Goal: Obtain resource: Download file/media

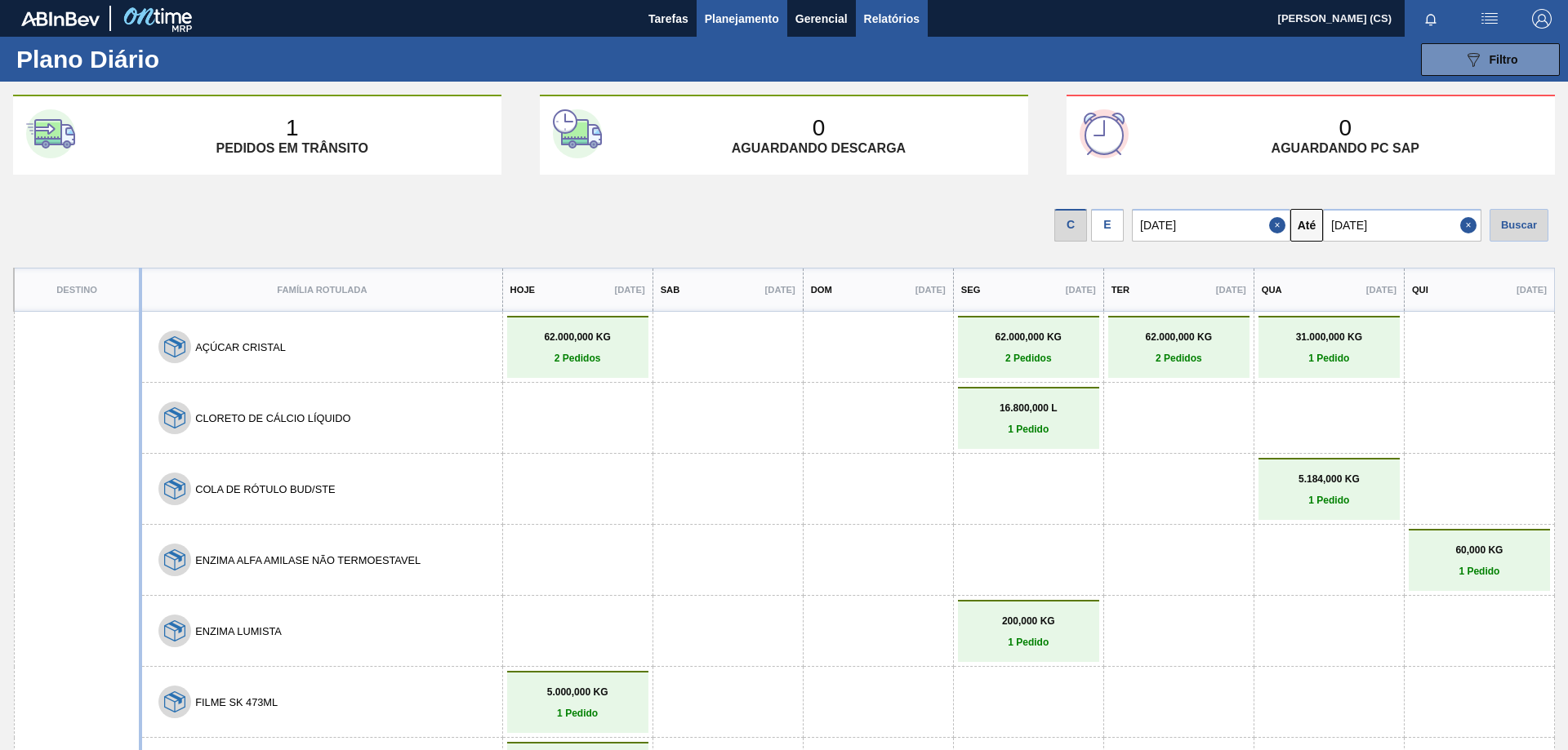
click at [892, 17] on span "Relatórios" at bounding box center [891, 18] width 56 height 19
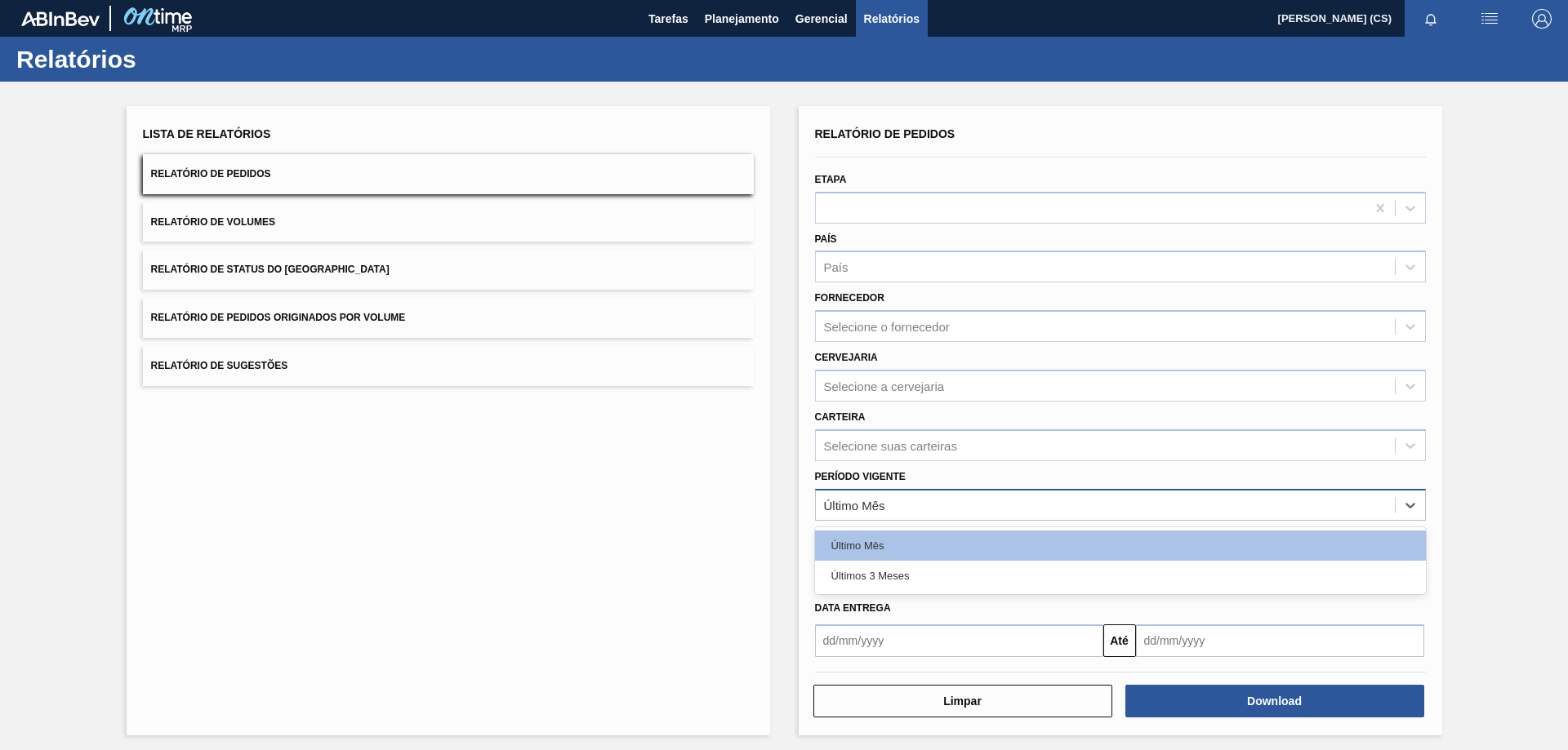
click at [868, 501] on div "Último Mês" at bounding box center [855, 505] width 62 height 13
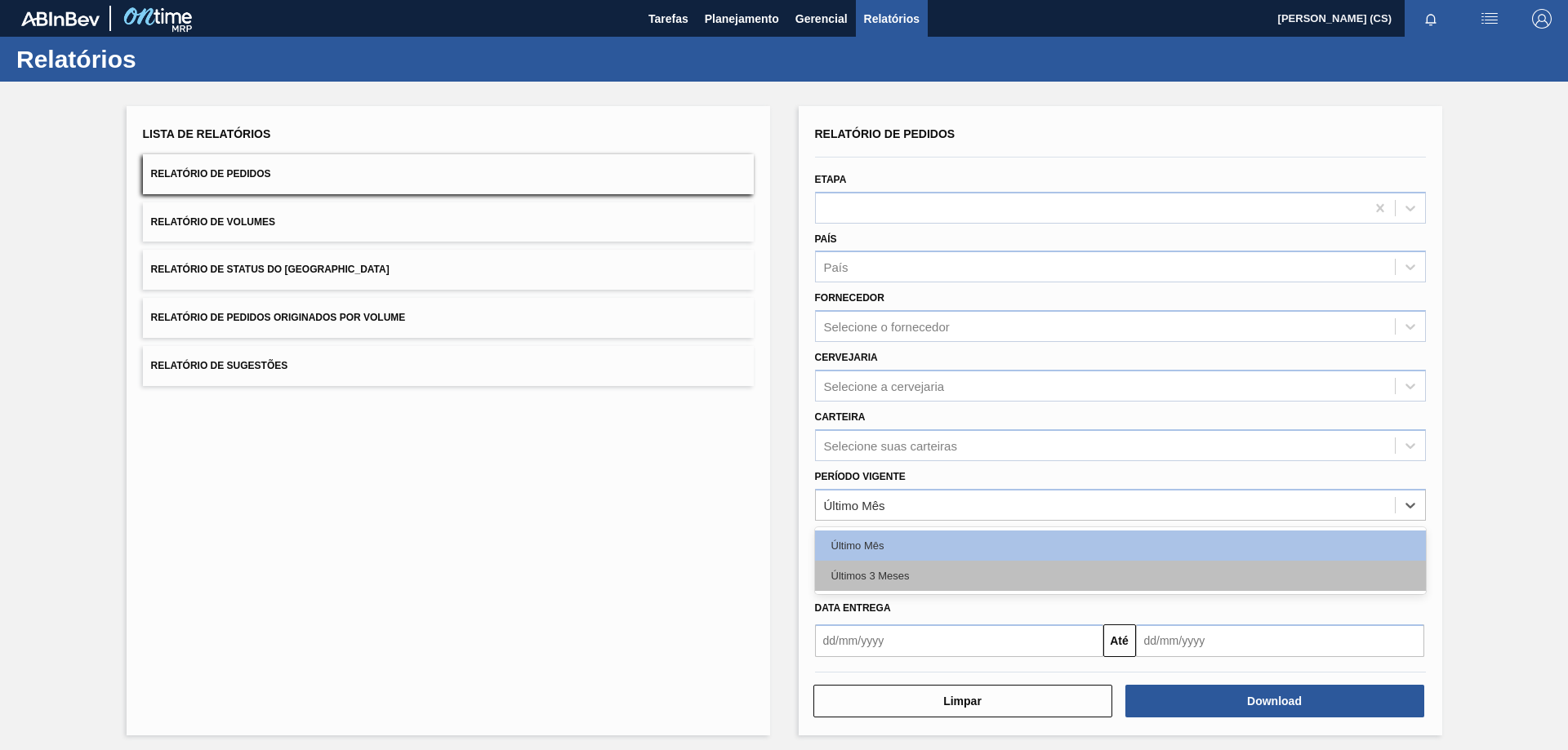
click at [859, 573] on div "Últimos 3 Meses" at bounding box center [1120, 575] width 610 height 30
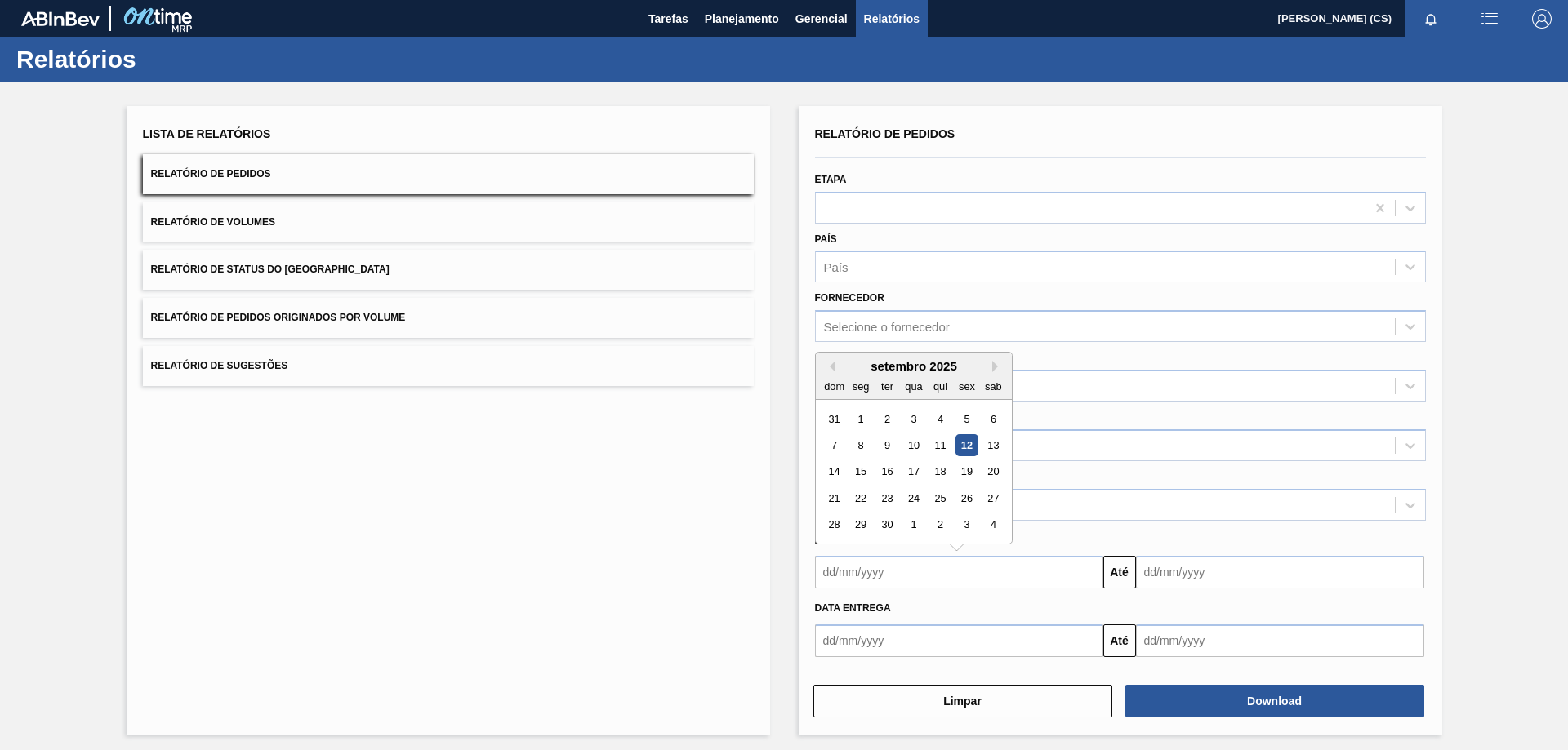
click at [854, 572] on input "text" at bounding box center [959, 572] width 288 height 33
click at [837, 471] on div "14" at bounding box center [834, 472] width 22 height 22
type input "[DATE]"
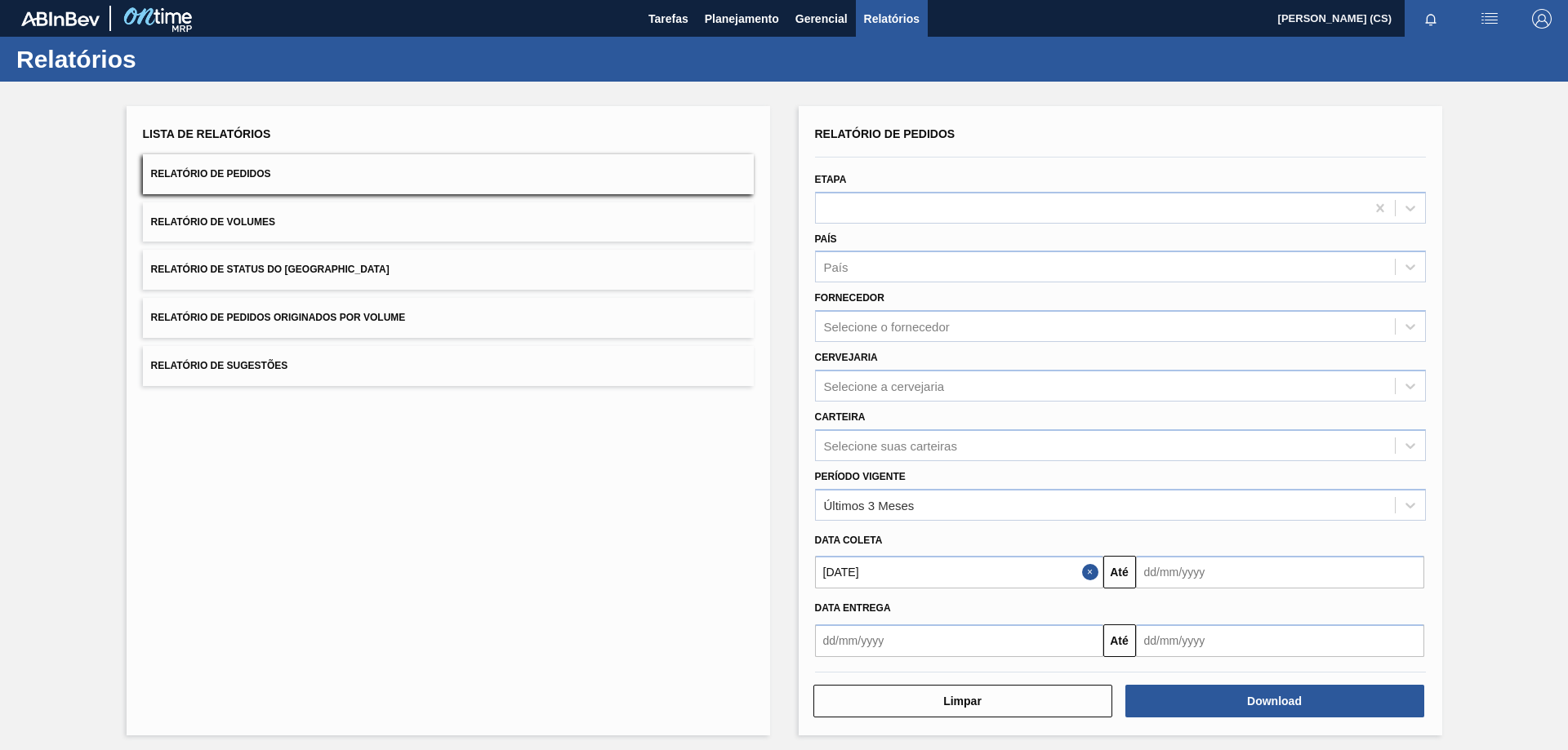
click at [1166, 577] on input "text" at bounding box center [1280, 572] width 288 height 33
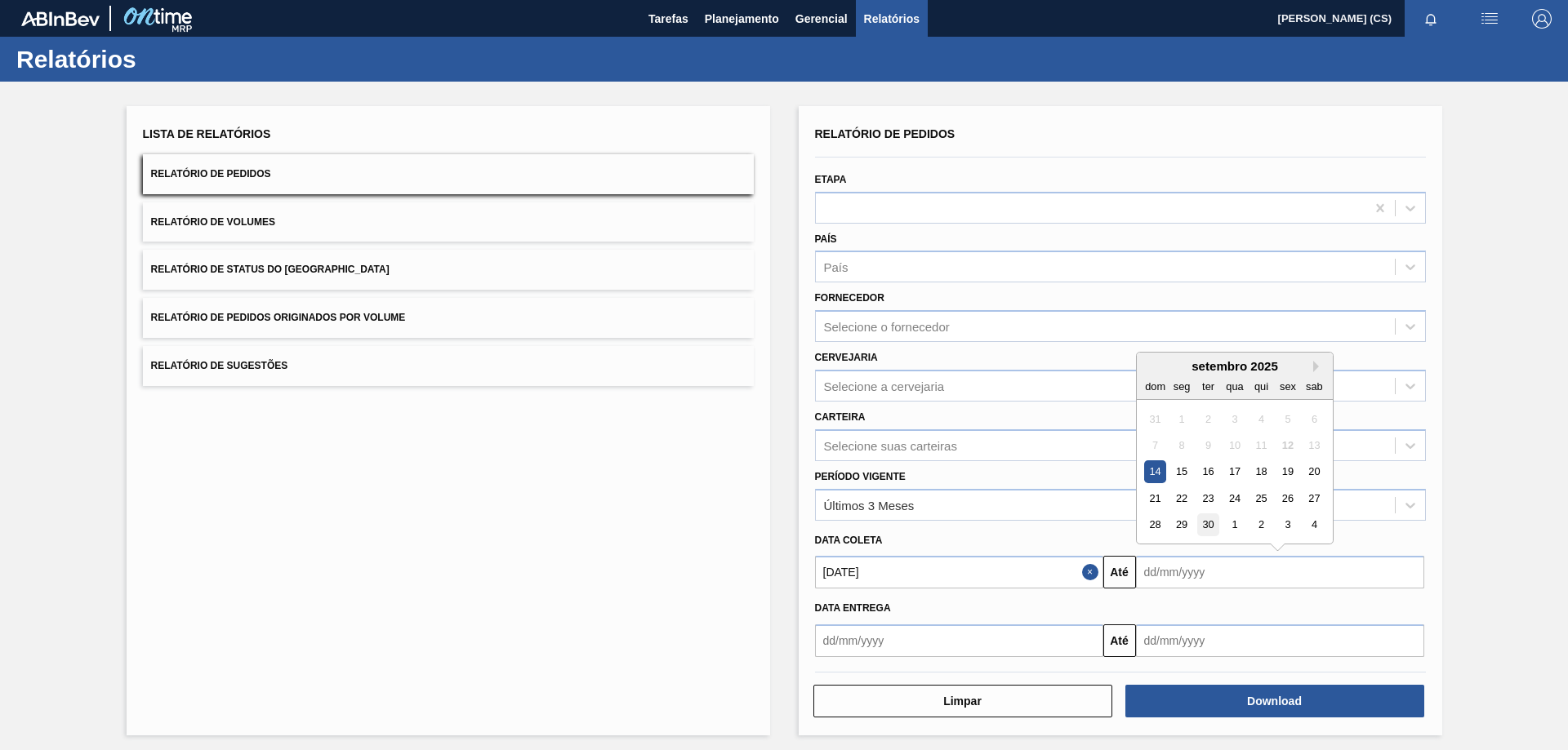
click at [1206, 527] on div "30" at bounding box center [1207, 525] width 22 height 22
type input "[DATE]"
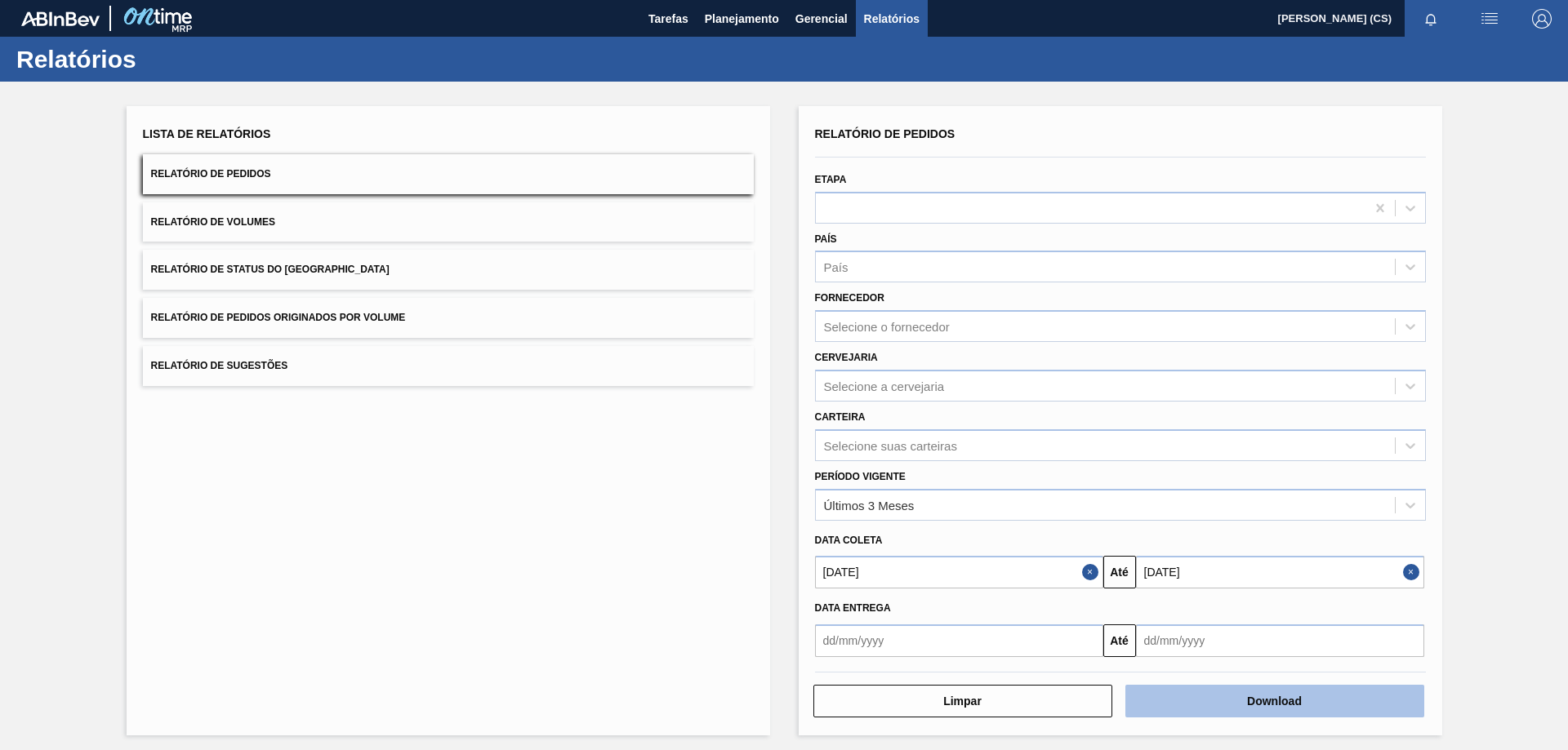
click at [1239, 696] on button "Download" at bounding box center [1274, 701] width 299 height 33
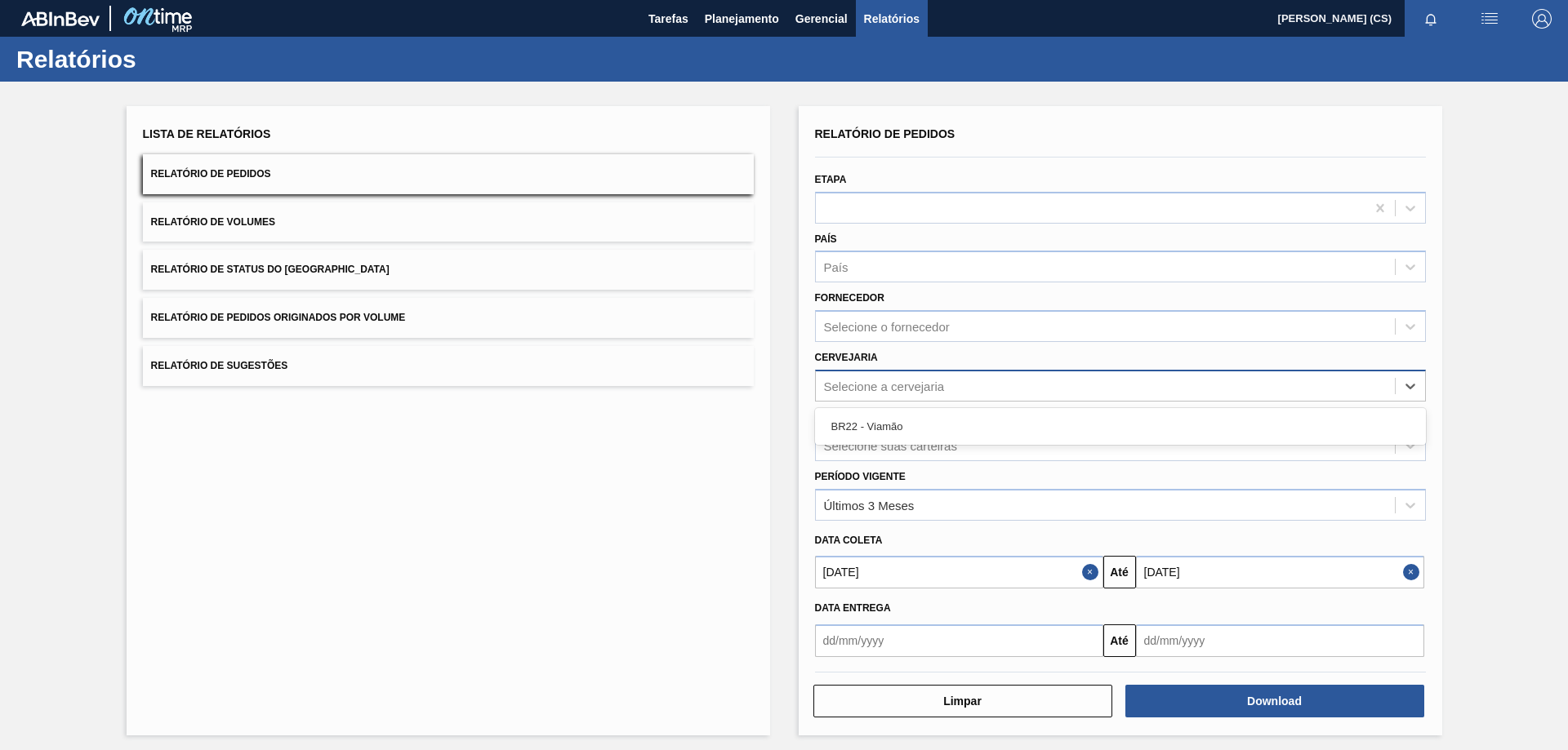
click at [907, 388] on div "Selecione a cervejaria" at bounding box center [884, 386] width 121 height 13
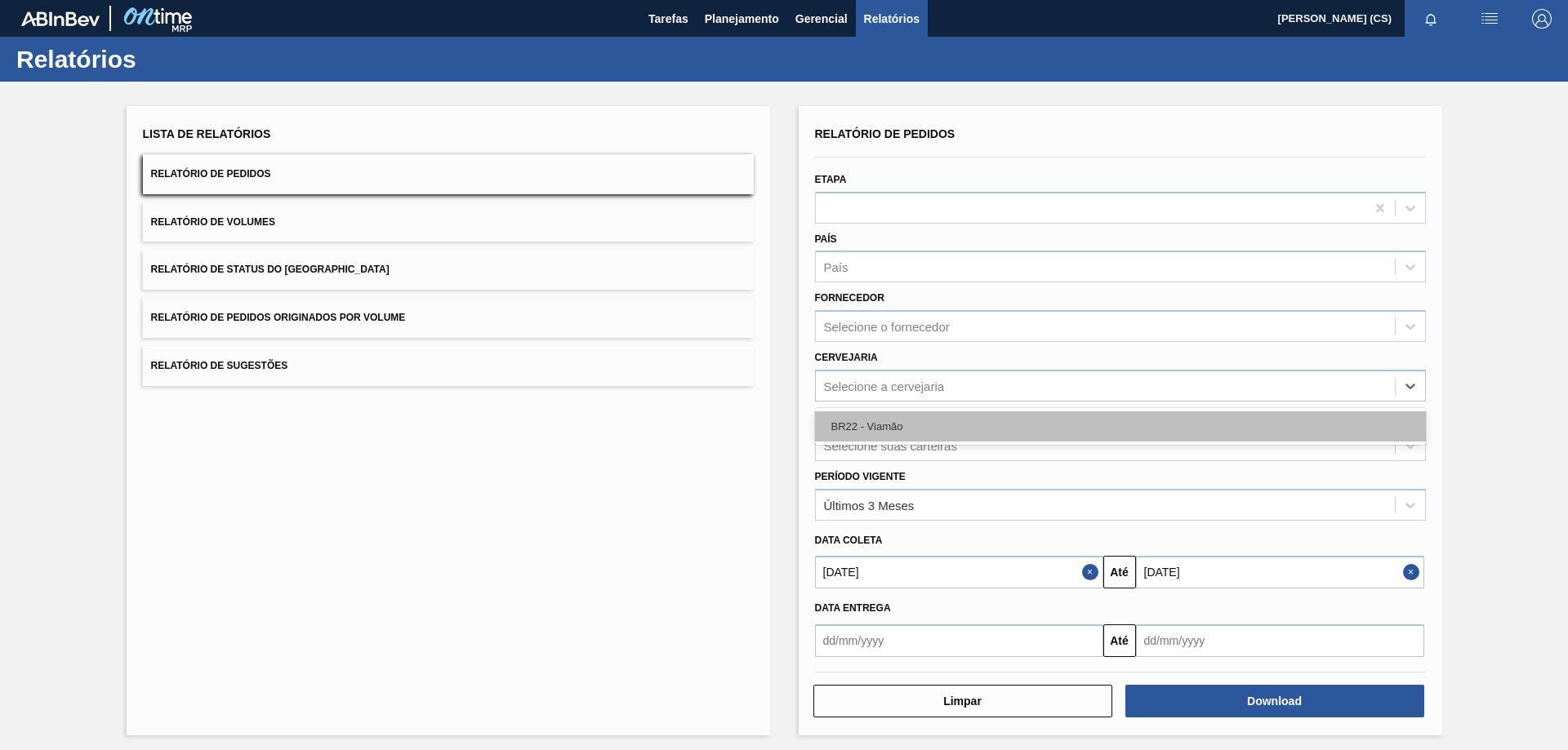
click at [900, 431] on div "BR22 - Viamão" at bounding box center [1120, 426] width 610 height 30
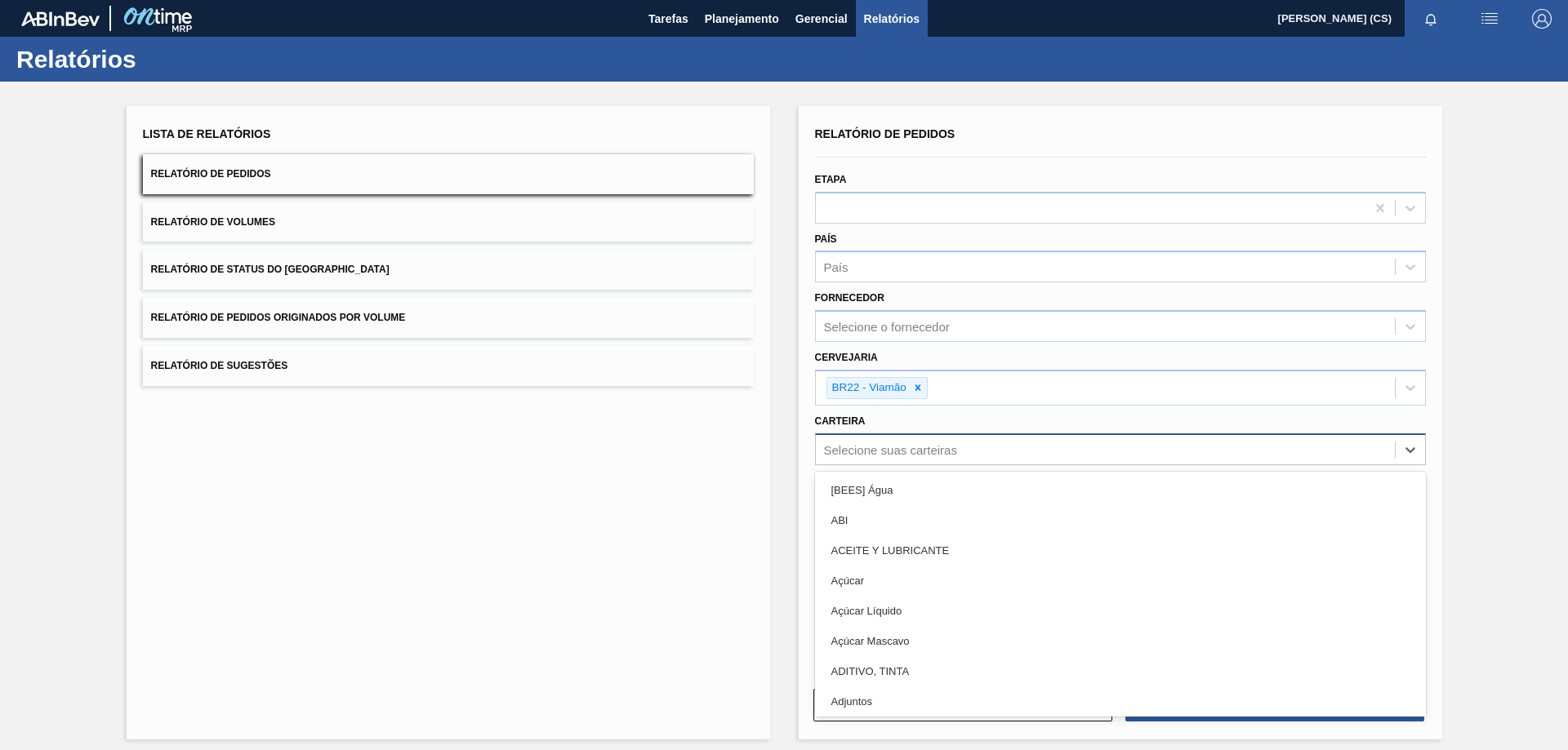
click at [897, 446] on div "Selecione suas carteiras" at bounding box center [890, 449] width 133 height 13
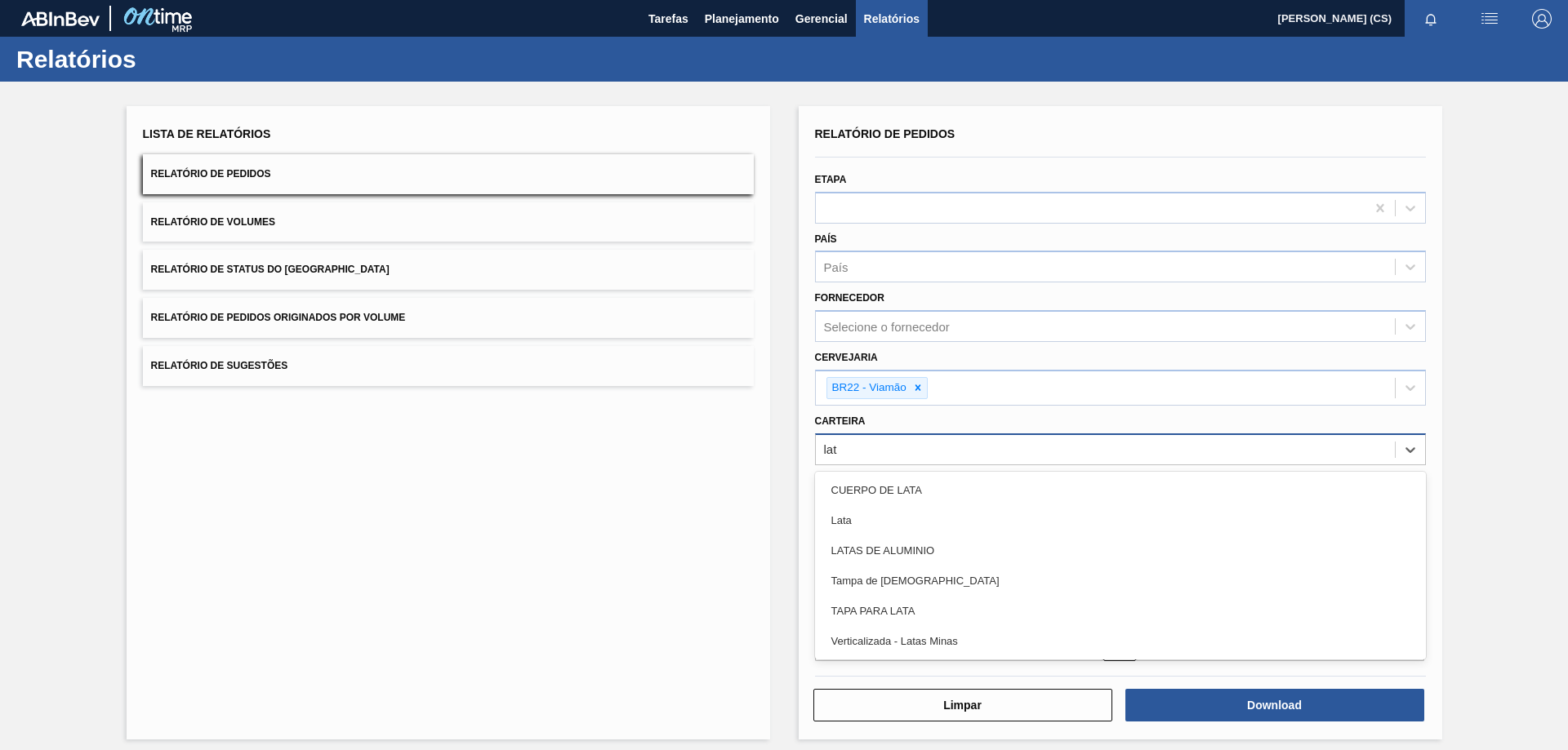
type input "lata"
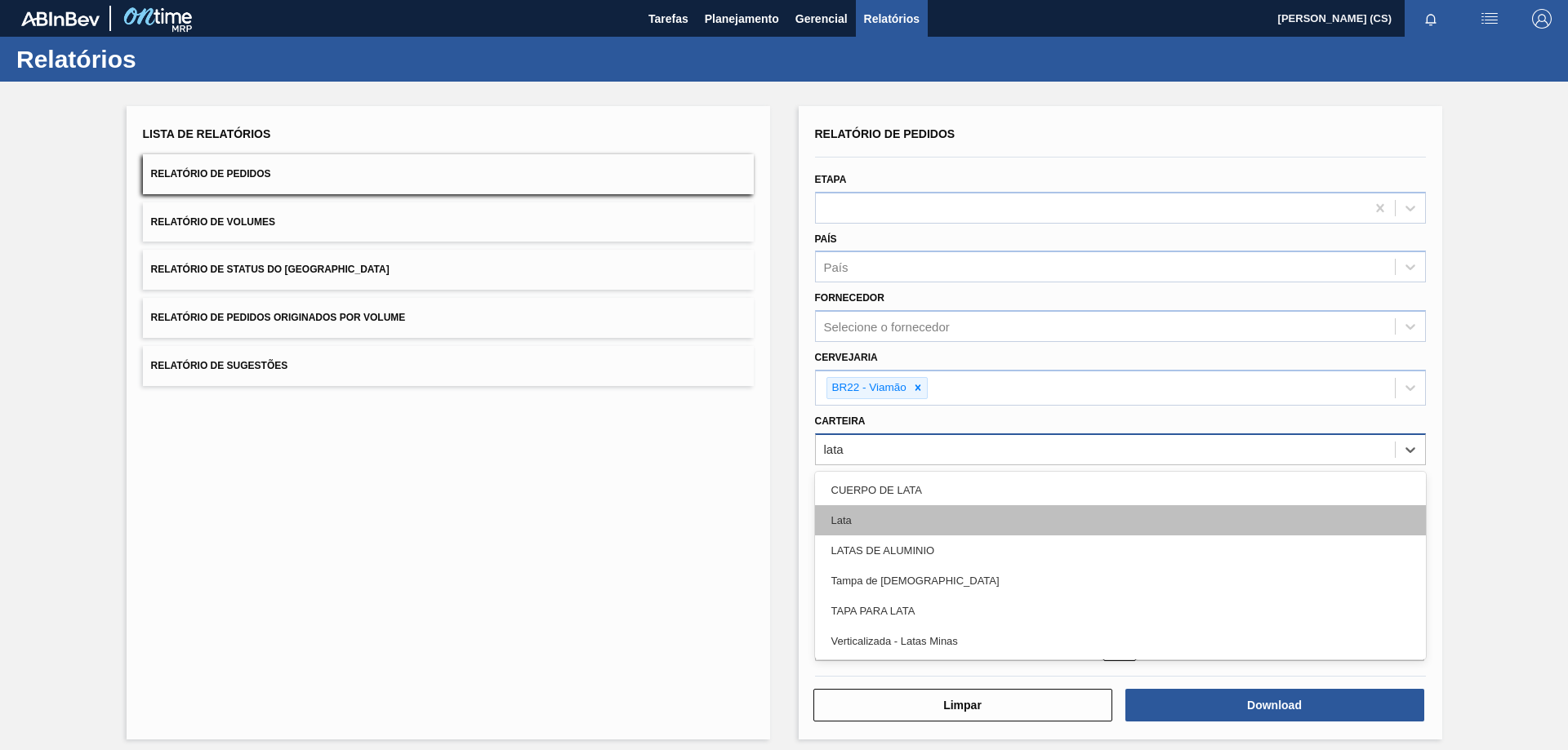
click at [880, 518] on div "Lata" at bounding box center [1120, 520] width 610 height 30
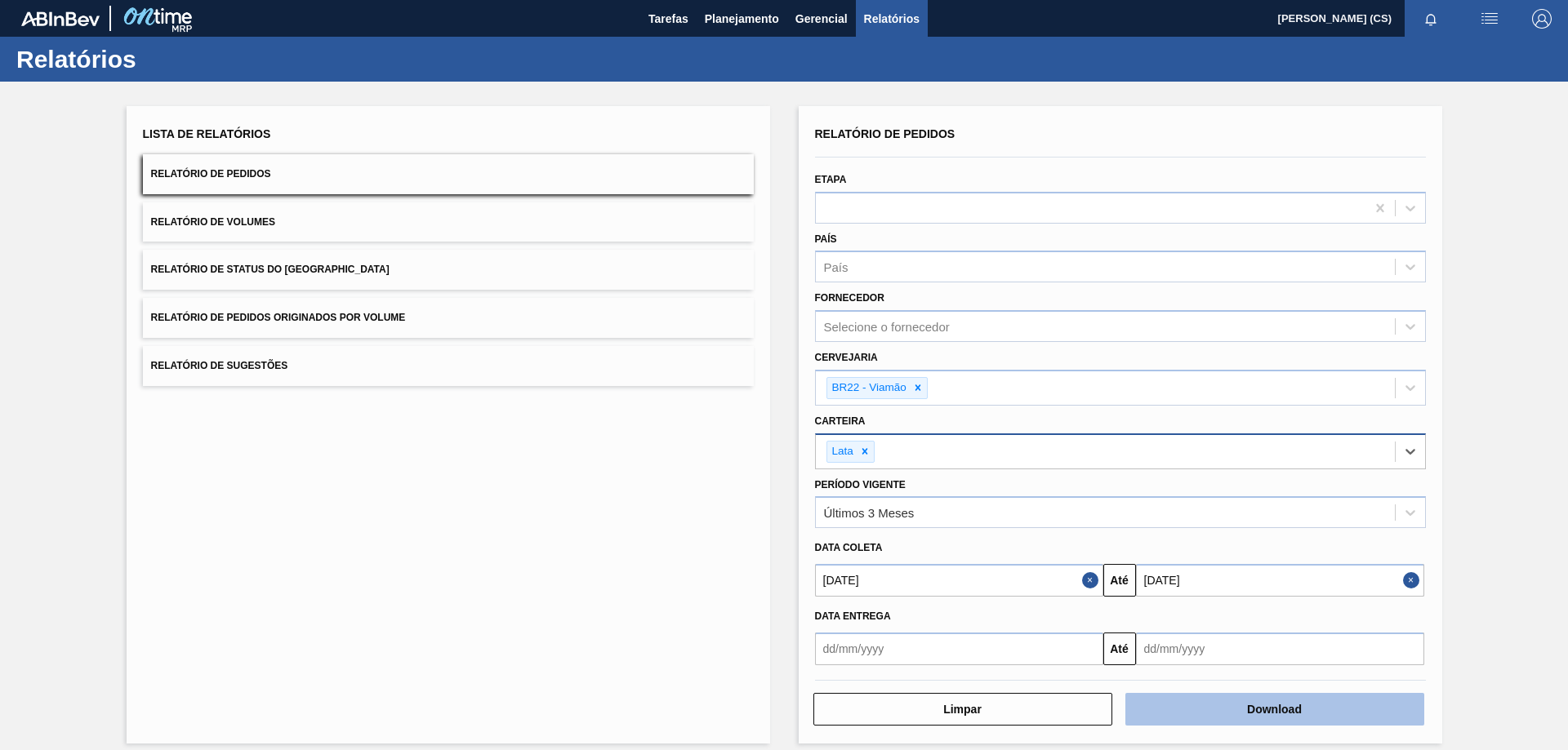
click at [1299, 712] on button "Download" at bounding box center [1274, 710] width 299 height 33
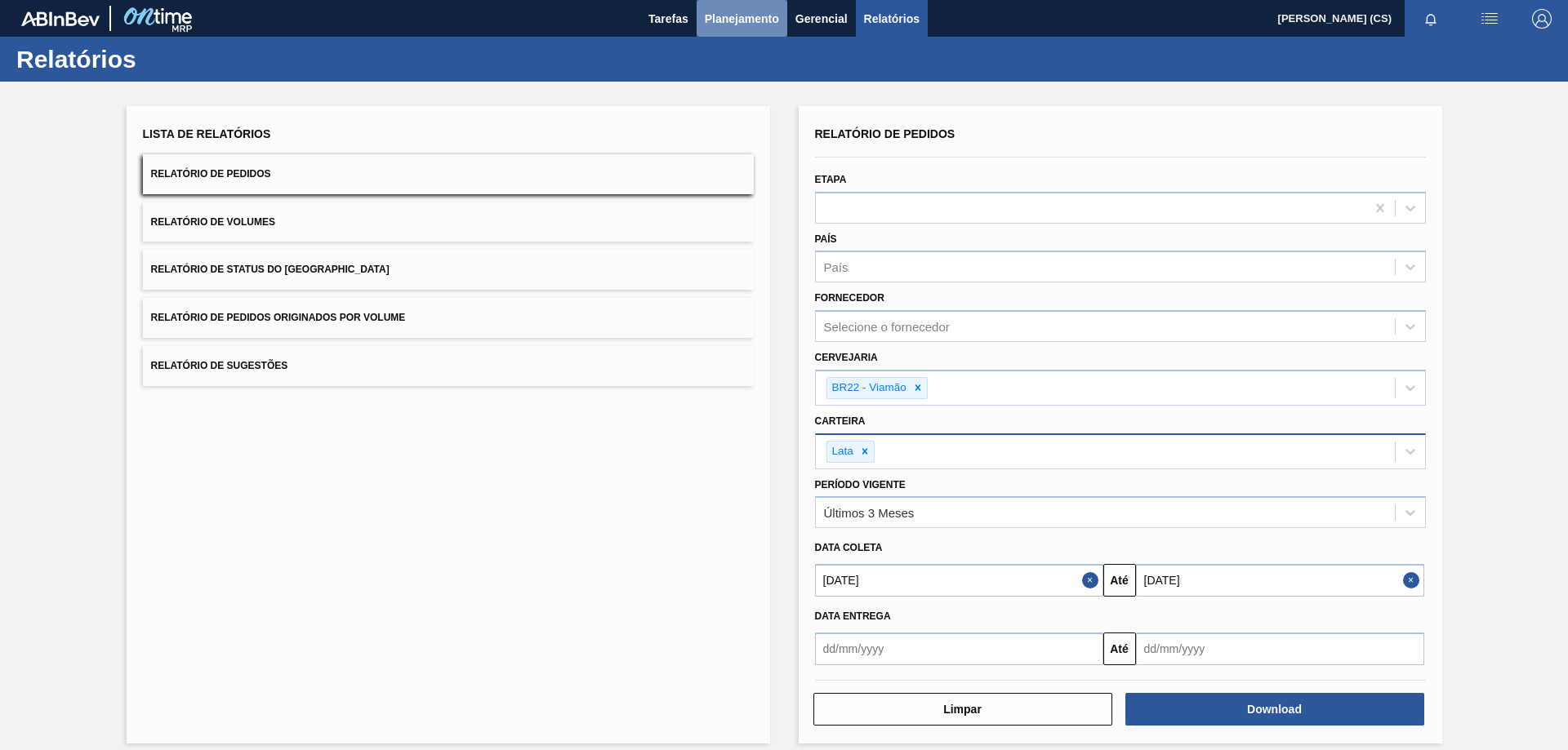
click at [728, 9] on span "Planejamento" at bounding box center [741, 18] width 74 height 19
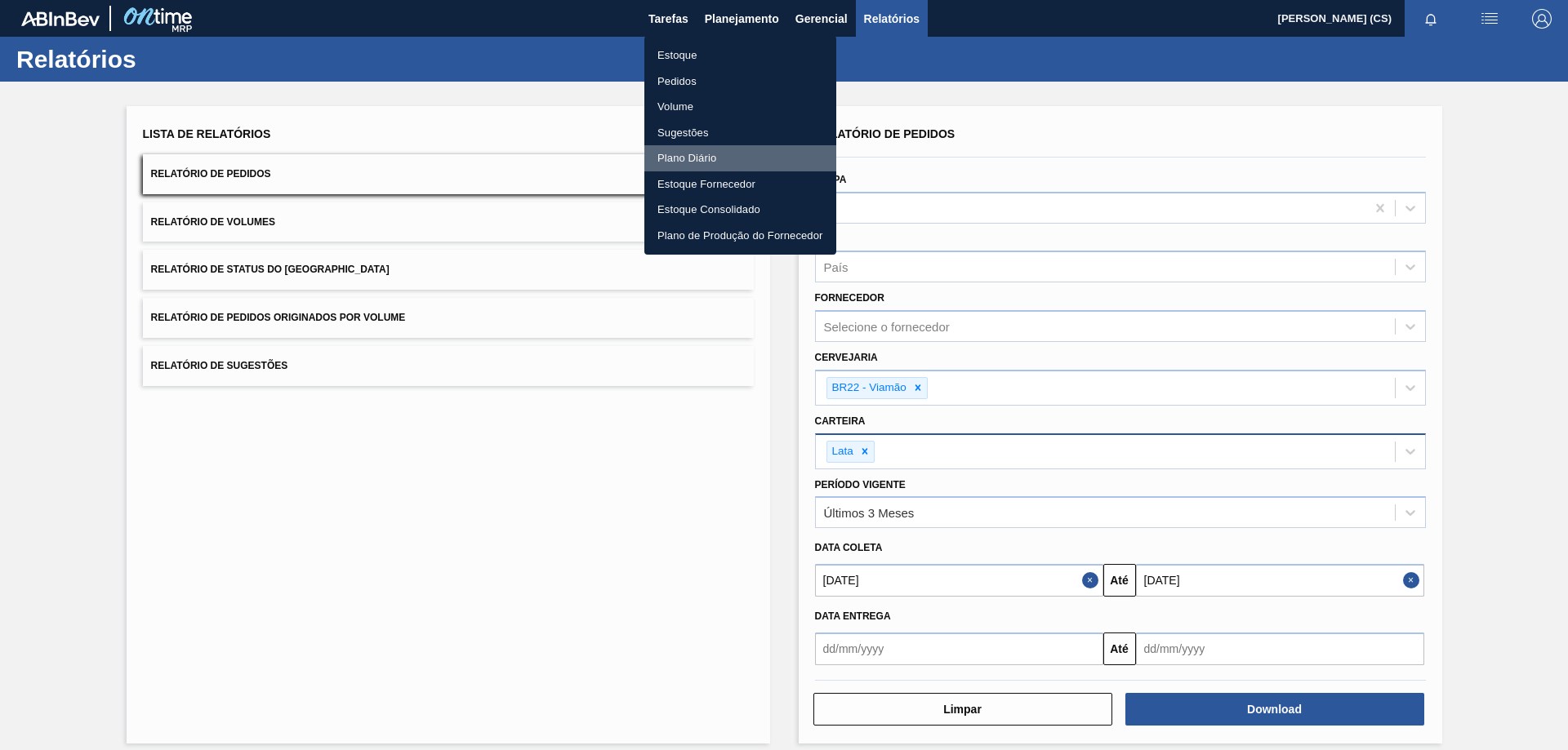
click at [676, 148] on li "Plano Diário" at bounding box center [740, 158] width 192 height 26
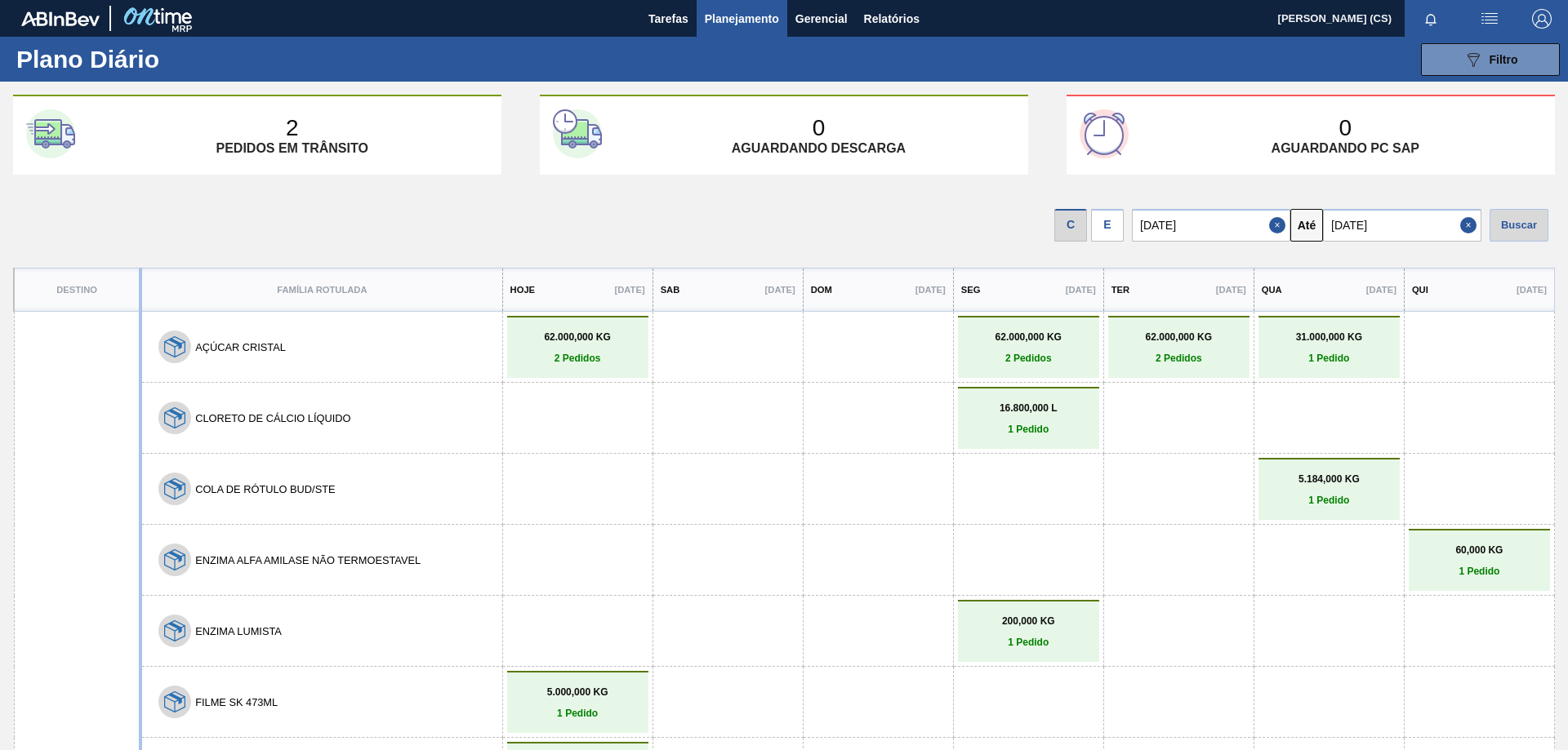
click at [1114, 227] on div "E" at bounding box center [1108, 225] width 33 height 33
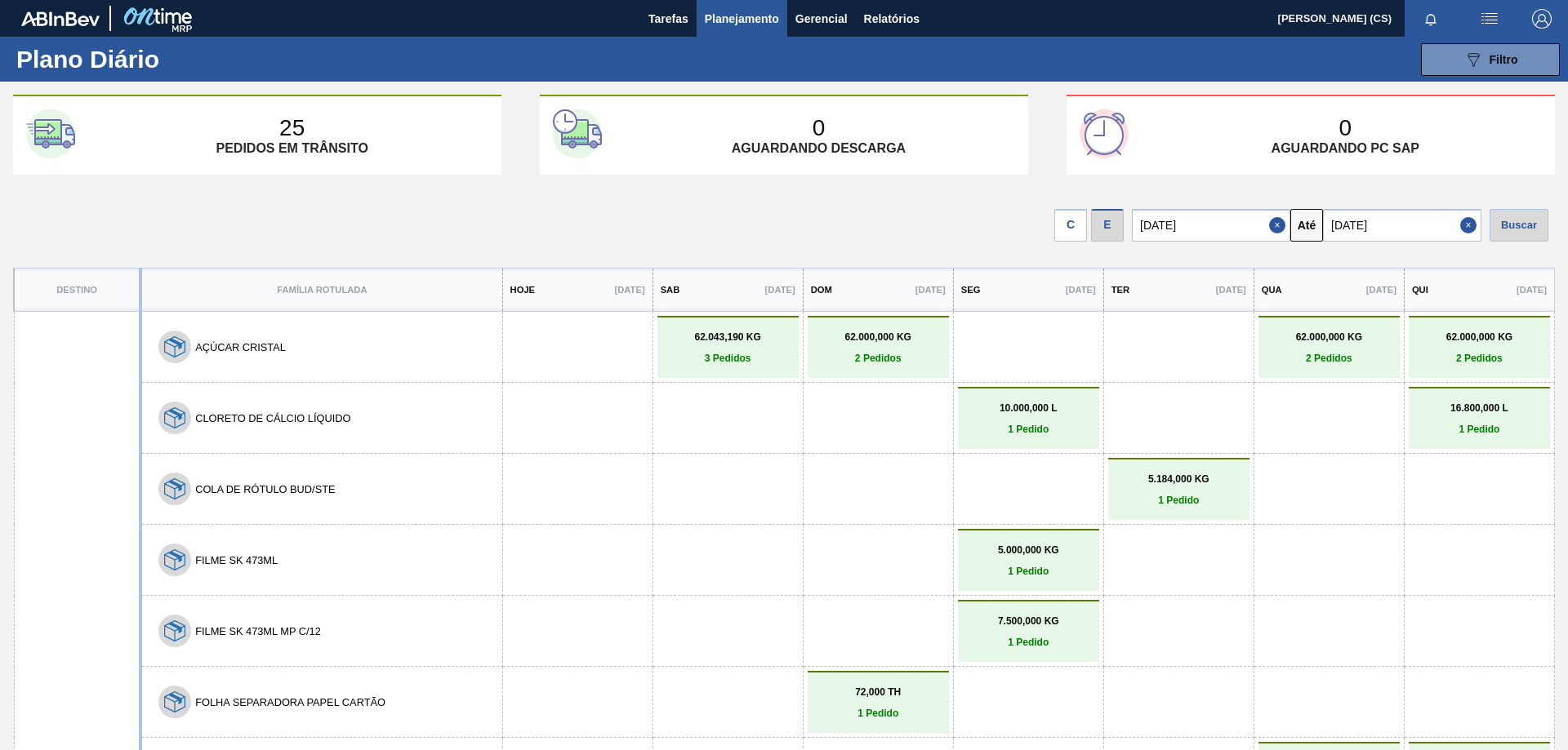
click at [1395, 230] on input "[DATE]" at bounding box center [1402, 225] width 159 height 33
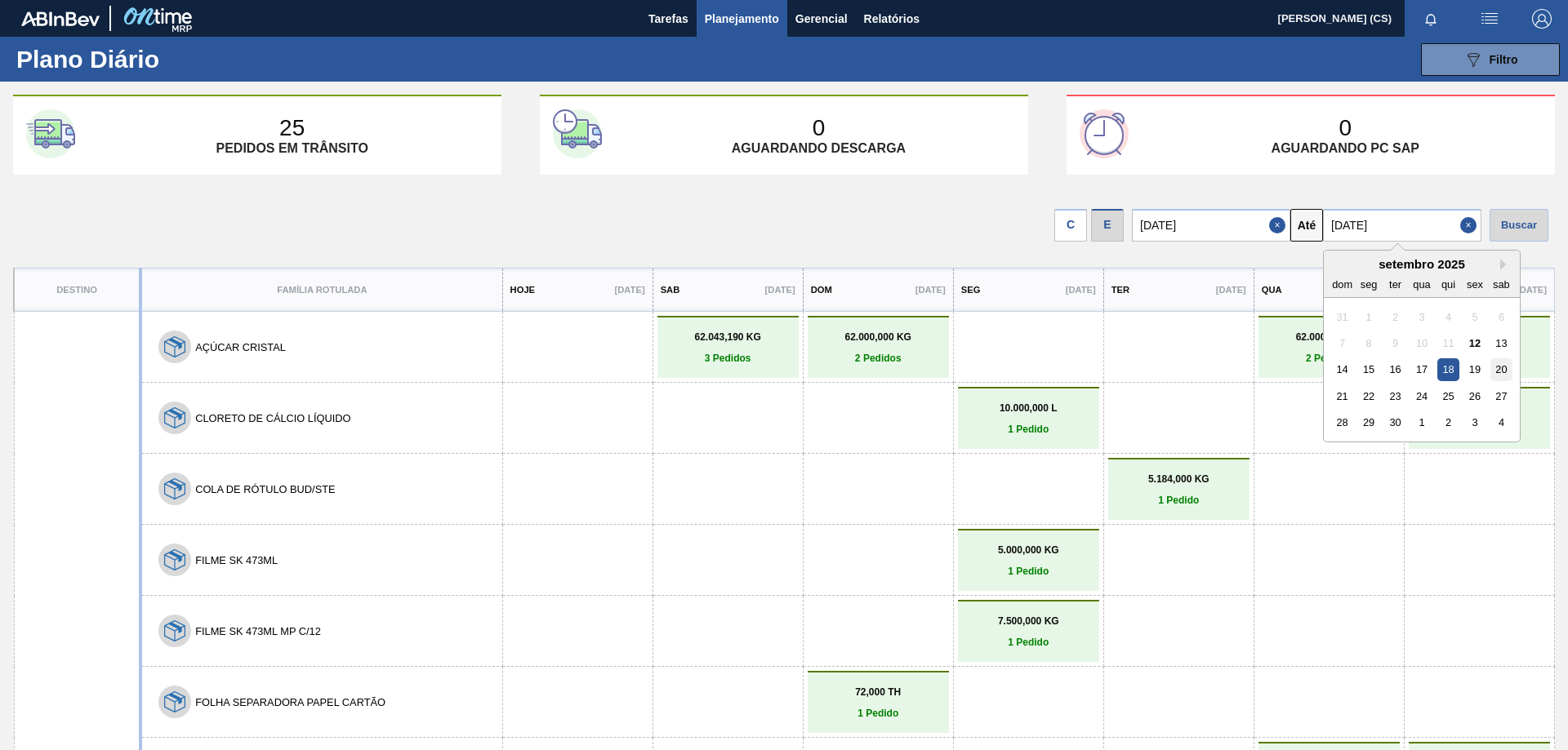
click at [1508, 371] on div "20" at bounding box center [1501, 369] width 22 height 22
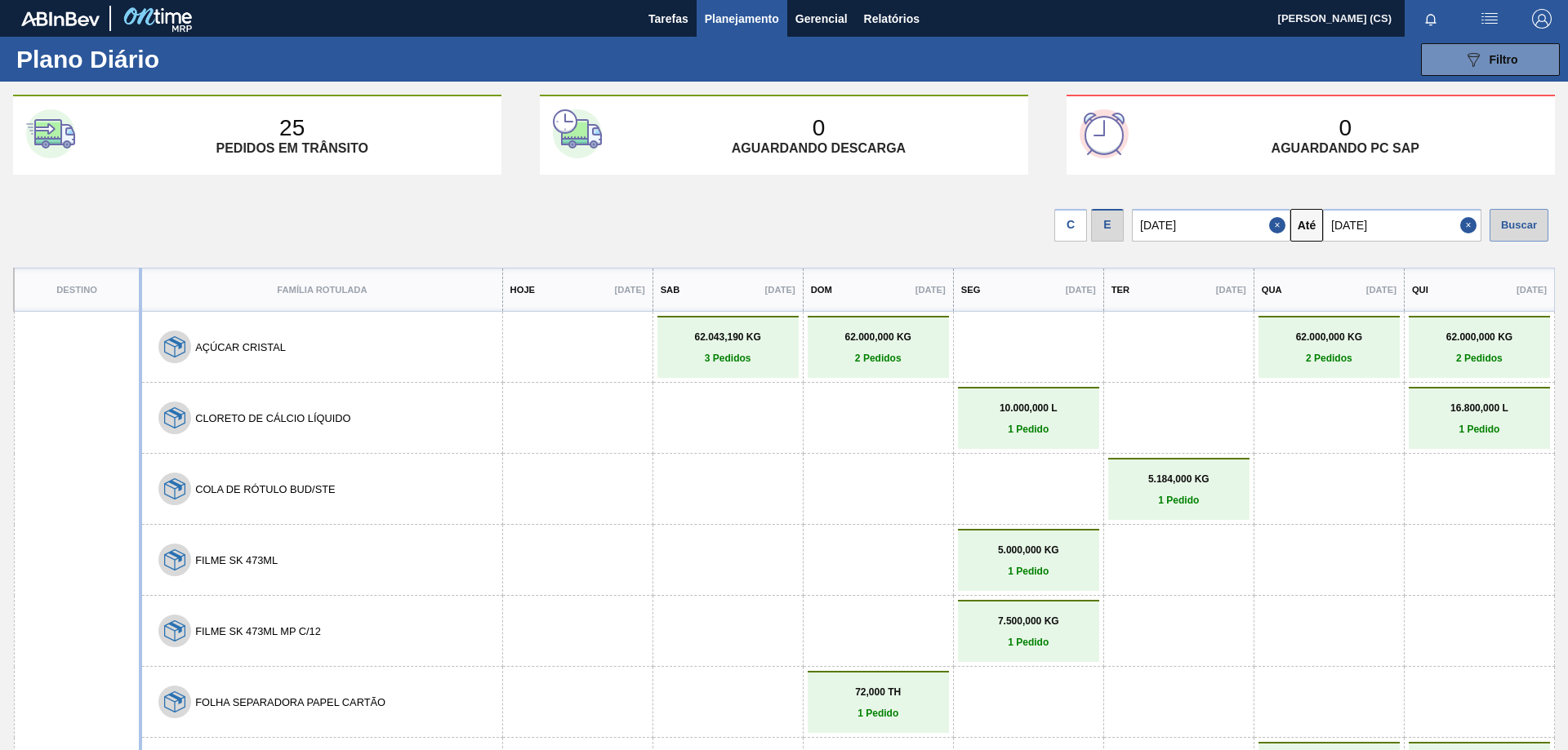
click at [1511, 227] on div "Buscar" at bounding box center [1518, 225] width 59 height 33
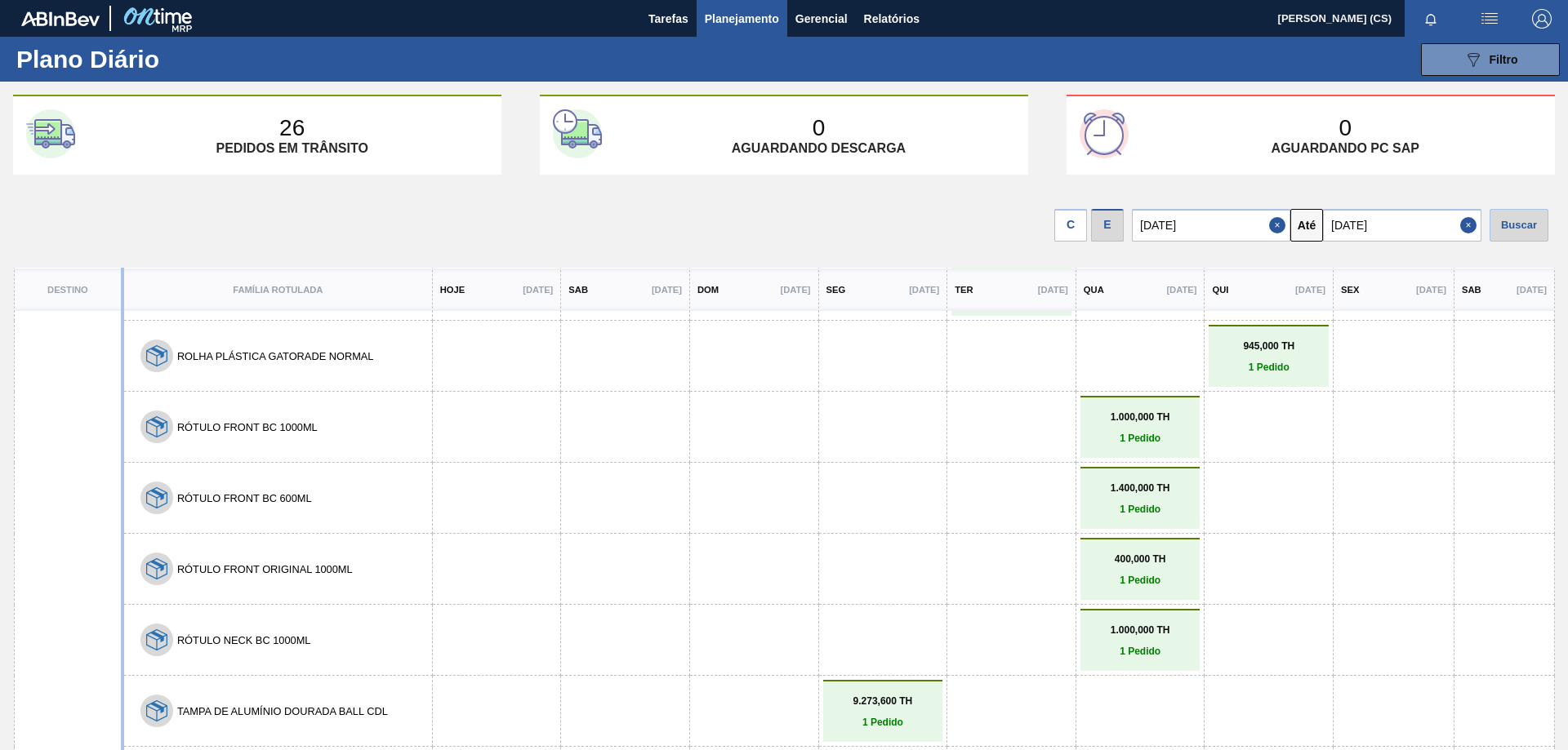
scroll to position [67, 0]
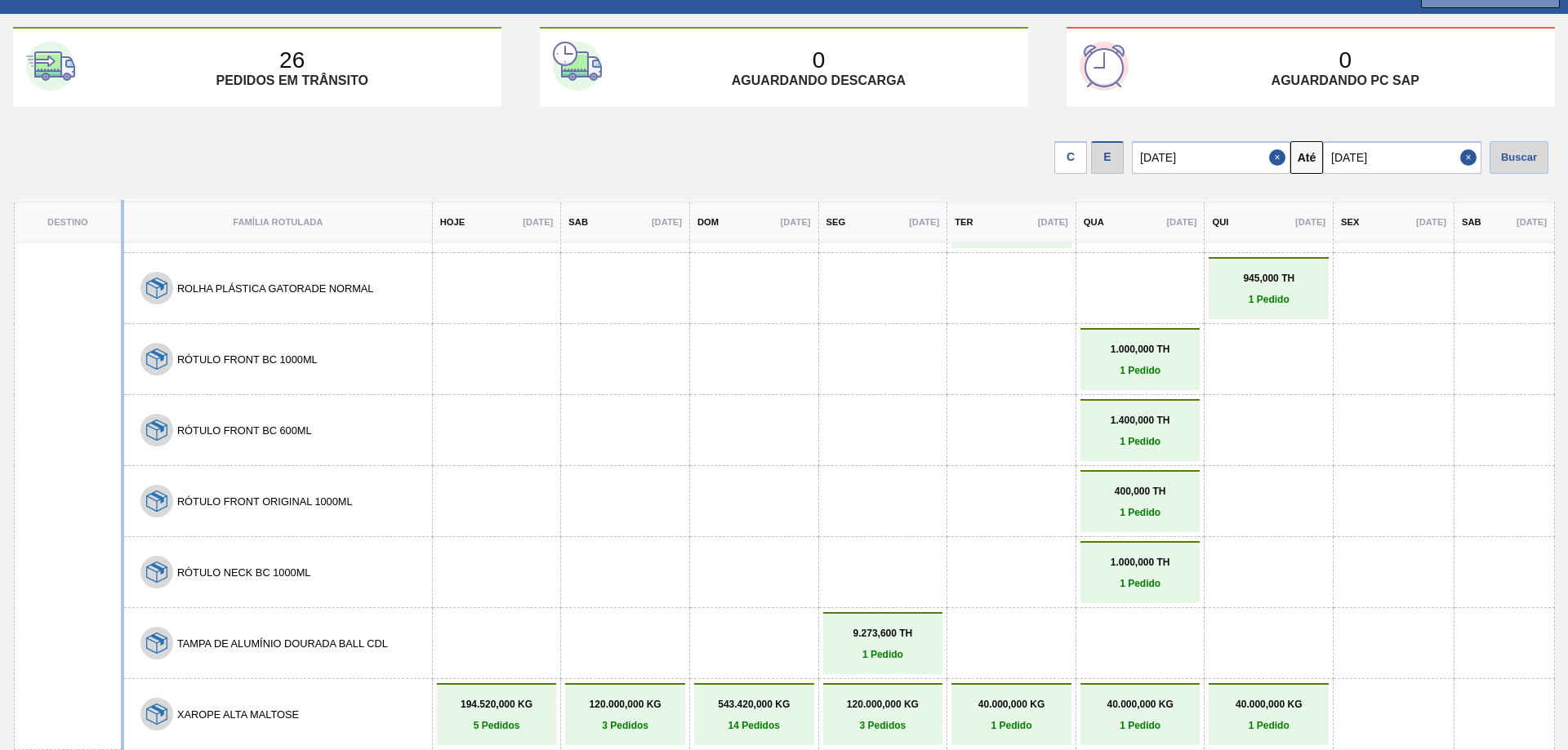
click at [863, 641] on link "9.273,600 TH 1 Pedido" at bounding box center [883, 644] width 112 height 33
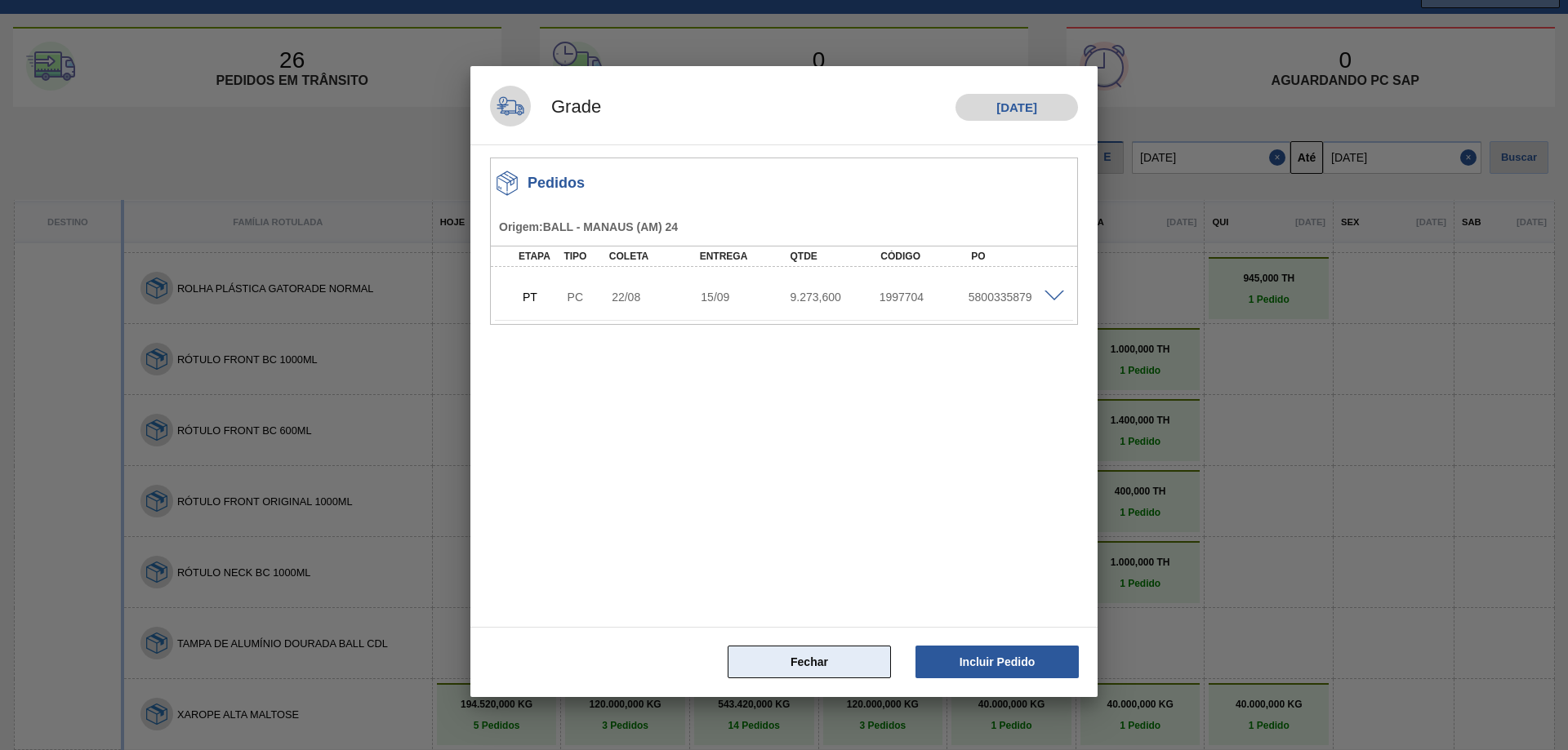
click at [815, 665] on button "Fechar" at bounding box center [809, 662] width 163 height 33
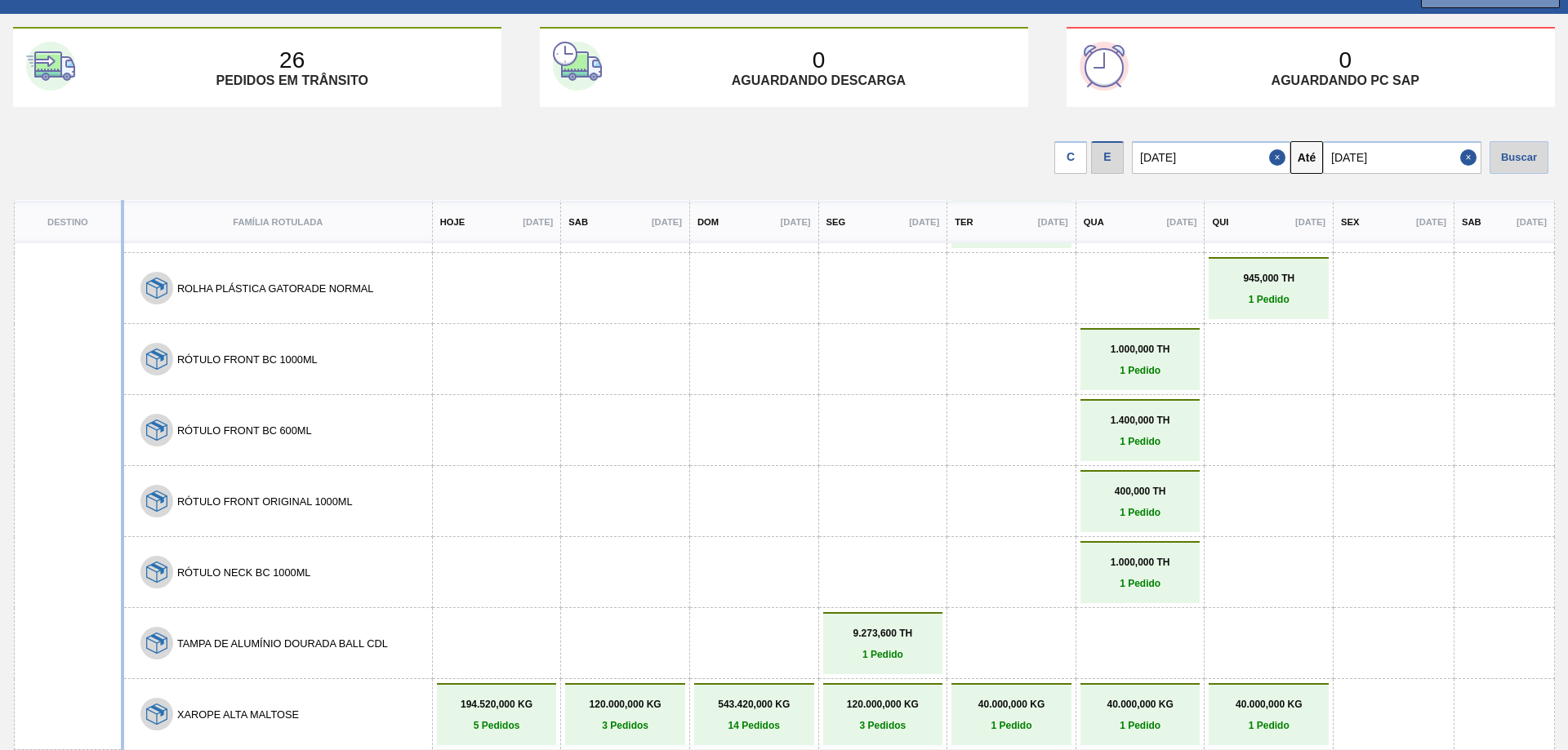
click at [1400, 165] on input "[DATE]" at bounding box center [1402, 158] width 159 height 33
click at [1370, 328] on div "22" at bounding box center [1368, 328] width 22 height 22
type input "[DATE]"
click at [1500, 157] on div "Buscar" at bounding box center [1518, 158] width 59 height 33
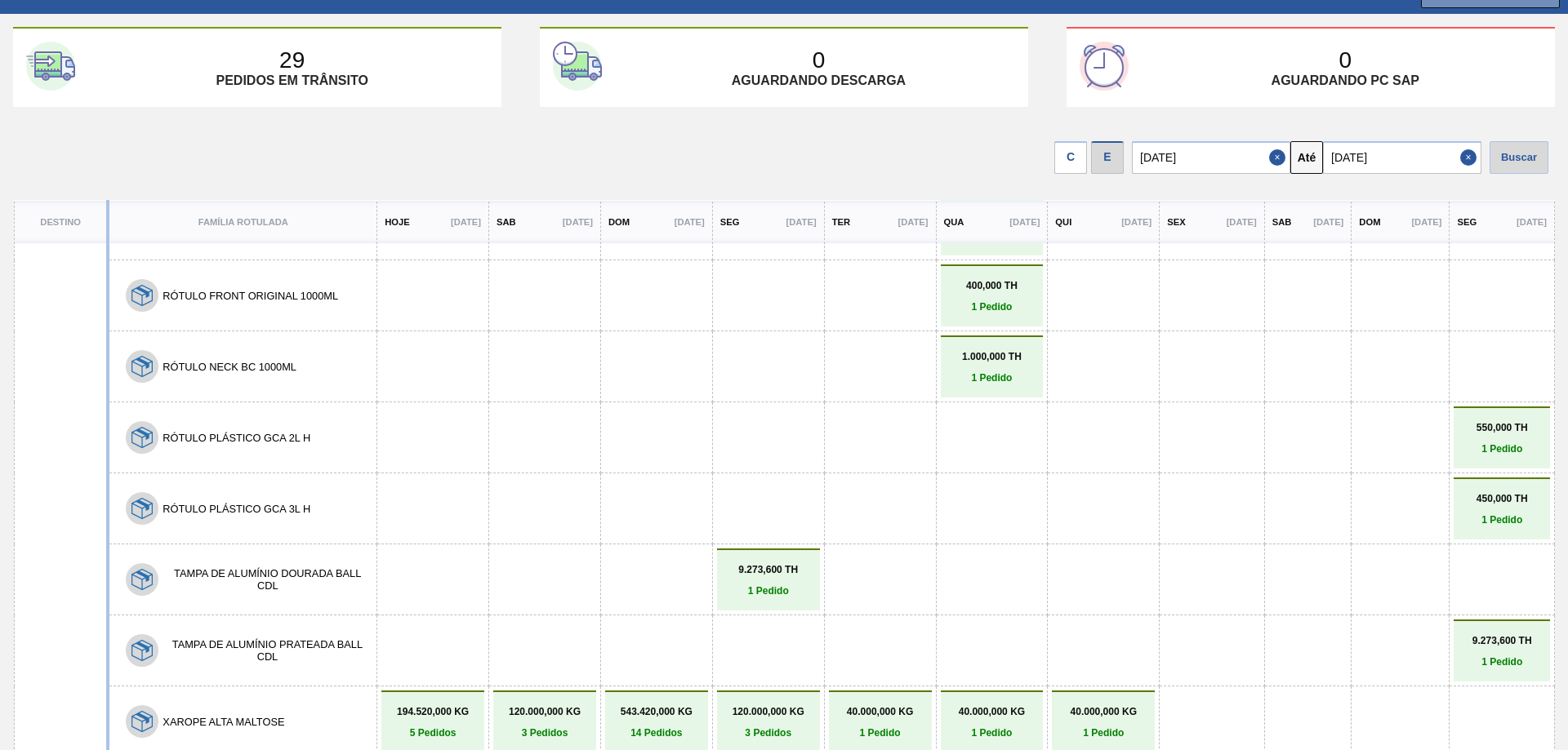
scroll to position [2193, 0]
